Goal: Navigation & Orientation: Find specific page/section

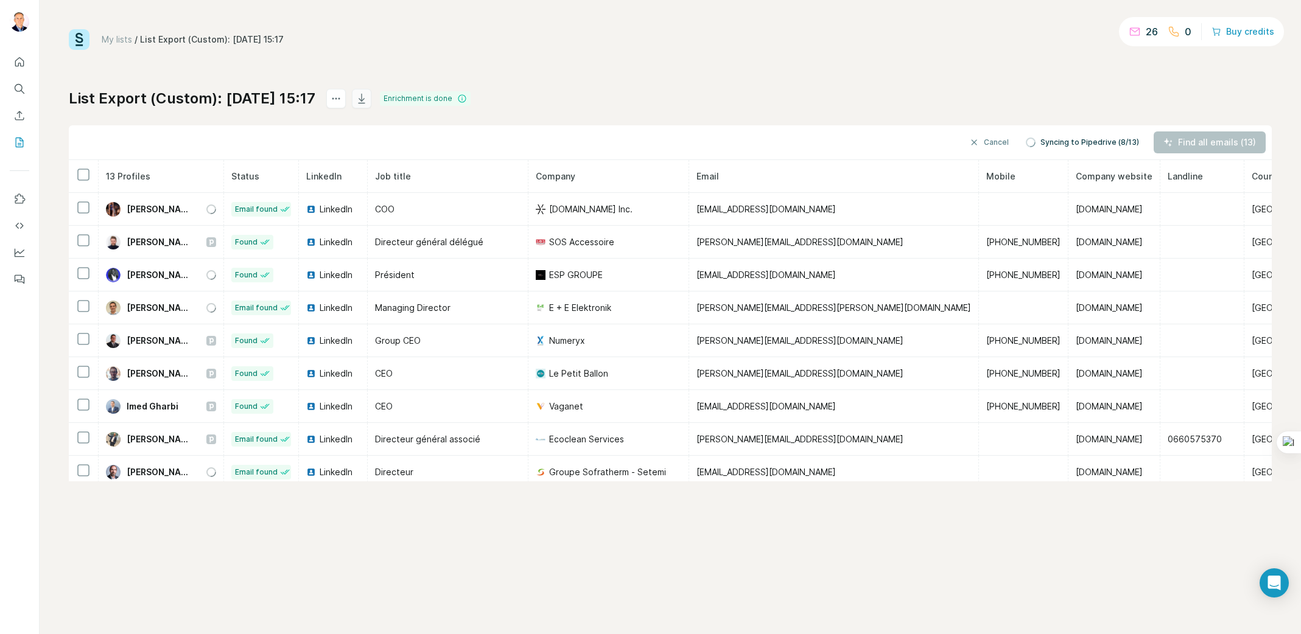
click at [368, 96] on icon "button" at bounding box center [361, 99] width 12 height 12
click at [19, 63] on icon "Quick start" at bounding box center [19, 62] width 12 height 12
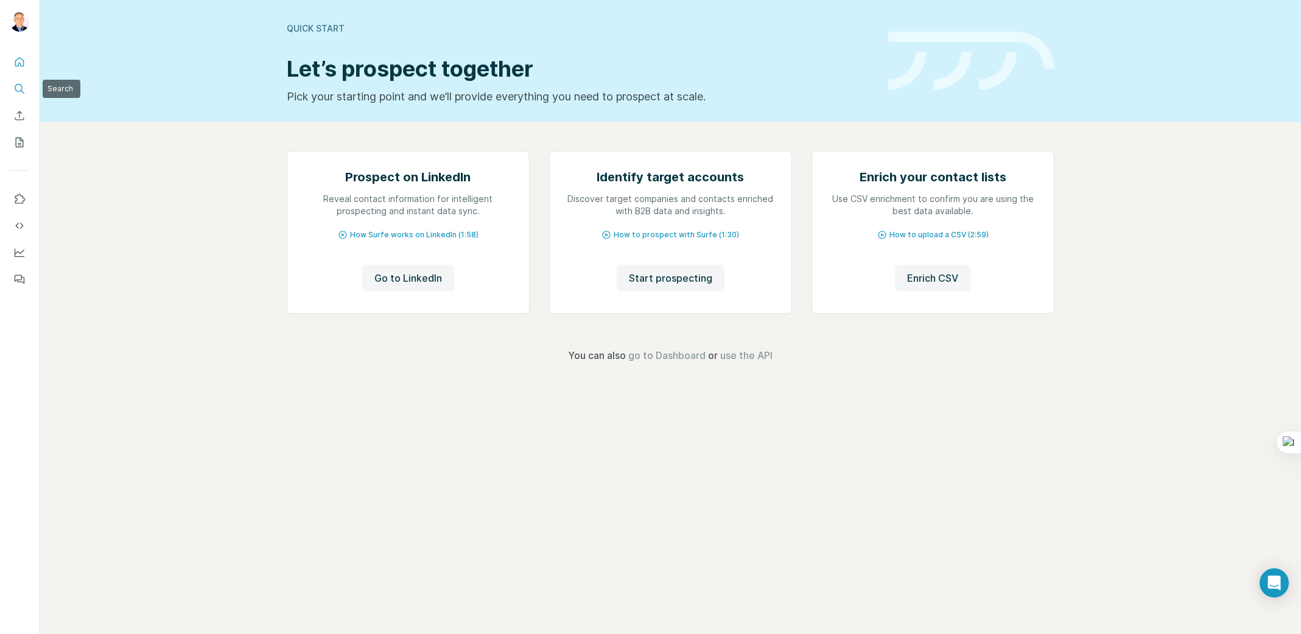
click at [16, 92] on icon "Search" at bounding box center [19, 89] width 12 height 12
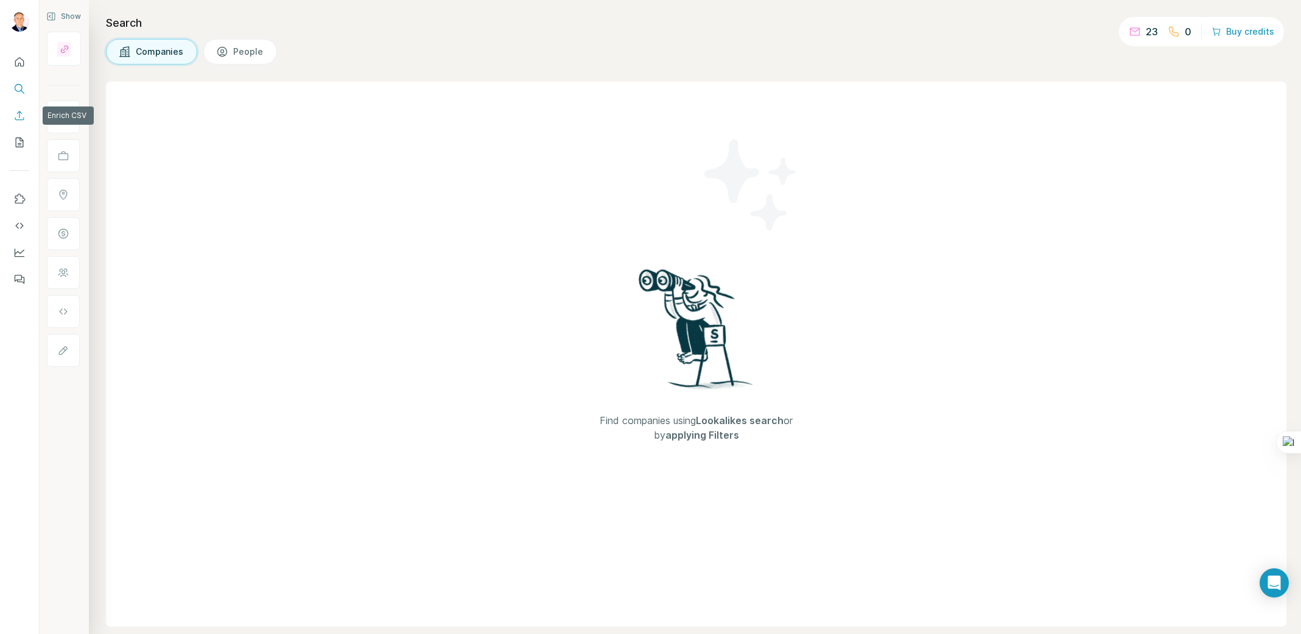
click at [20, 113] on icon "Enrich CSV" at bounding box center [19, 116] width 12 height 12
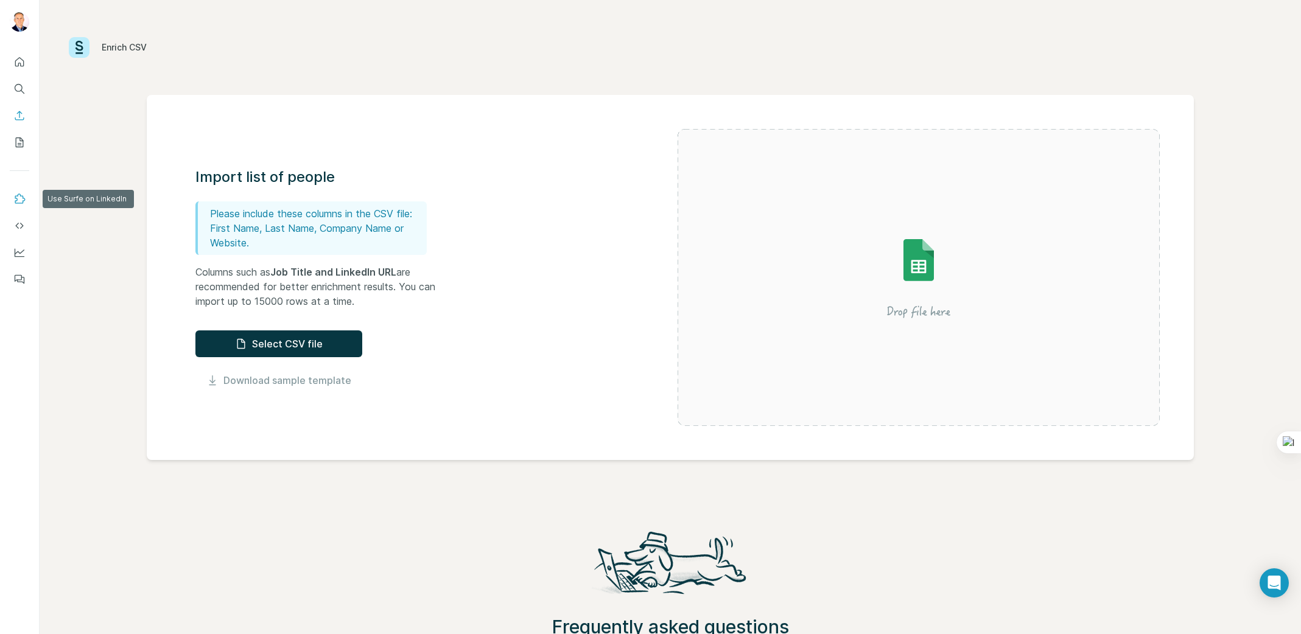
click at [19, 198] on icon "Use Surfe on LinkedIn" at bounding box center [19, 199] width 12 height 12
